Goal: Find specific page/section: Find specific page/section

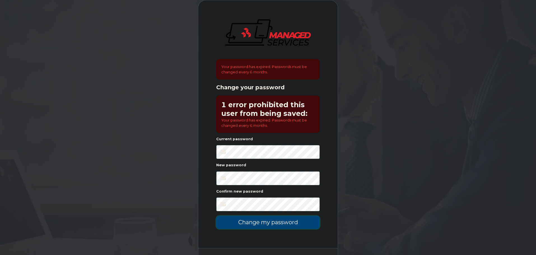
click at [276, 222] on input "Change my password" at bounding box center [268, 222] width 104 height 13
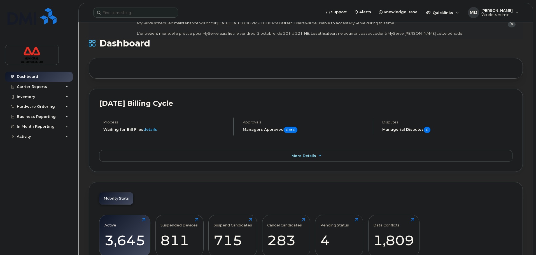
scroll to position [56, 0]
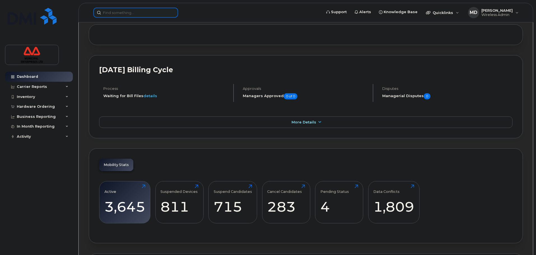
click at [145, 9] on input at bounding box center [135, 13] width 85 height 10
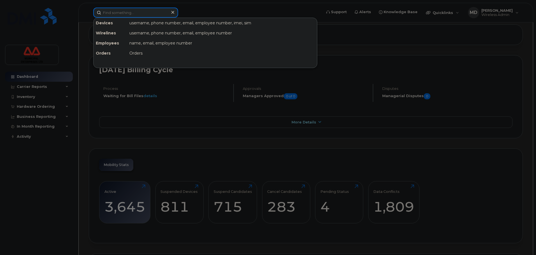
paste input "9024564599"
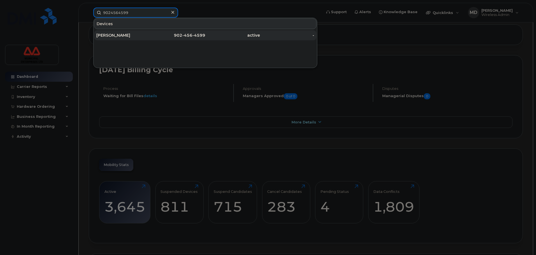
type input "9024564599"
click at [182, 34] on span "902" at bounding box center [178, 35] width 8 height 5
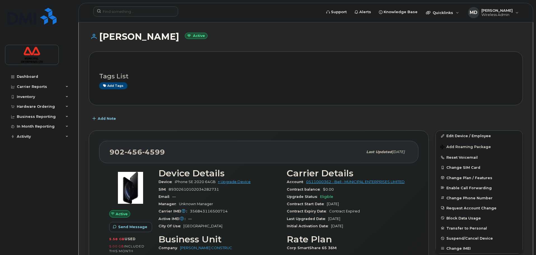
scroll to position [84, 0]
